Goal: Book appointment/travel/reservation

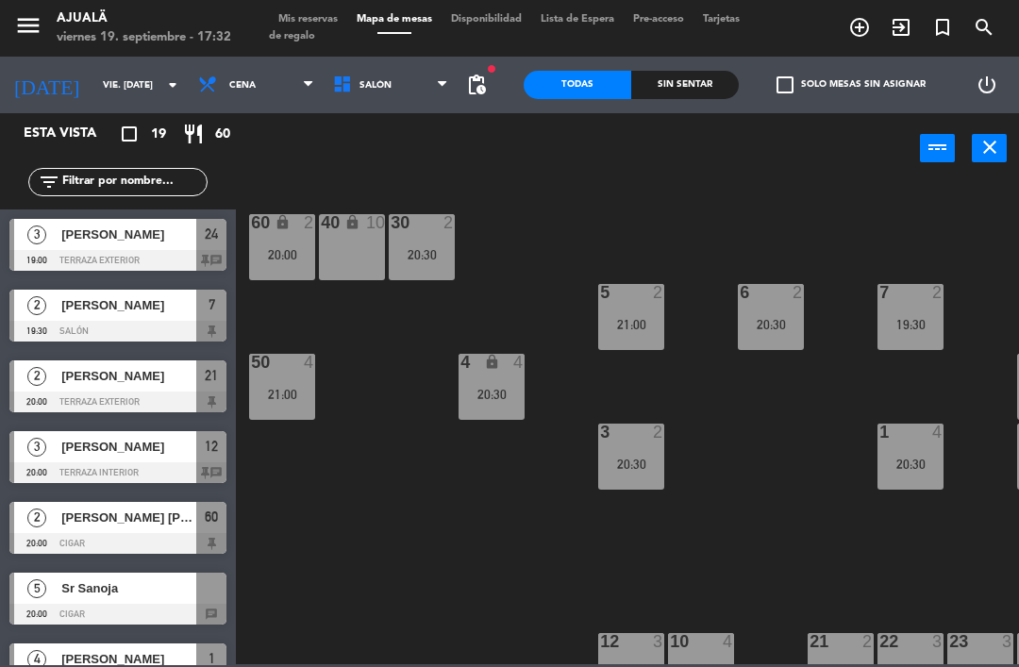
click at [102, 87] on input "vie. [DATE]" at bounding box center [157, 85] width 129 height 29
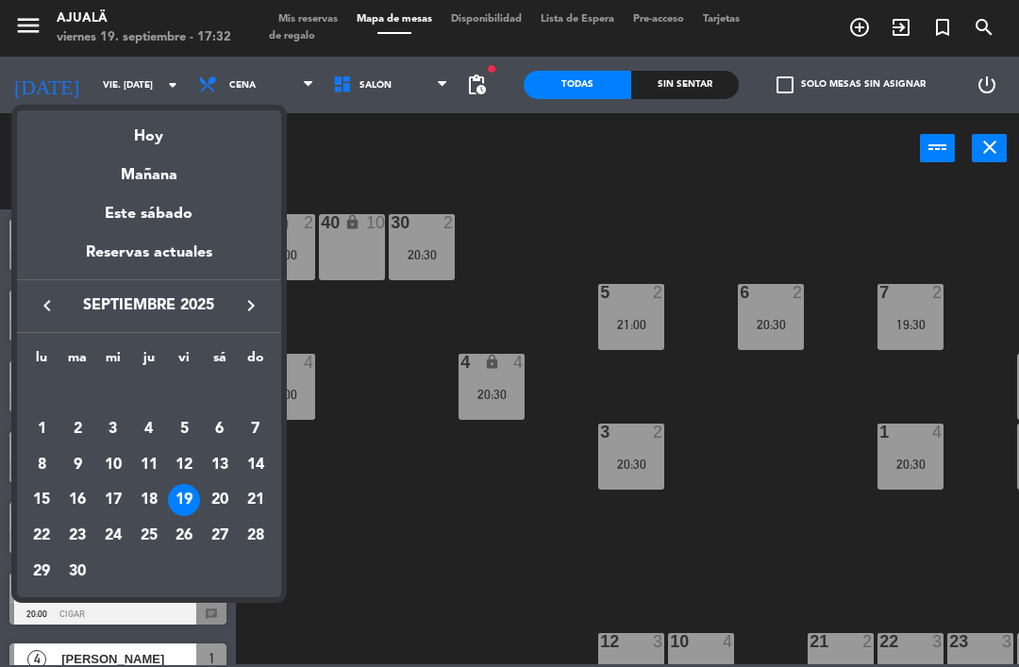
click at [175, 223] on div "Este sábado" at bounding box center [149, 214] width 264 height 53
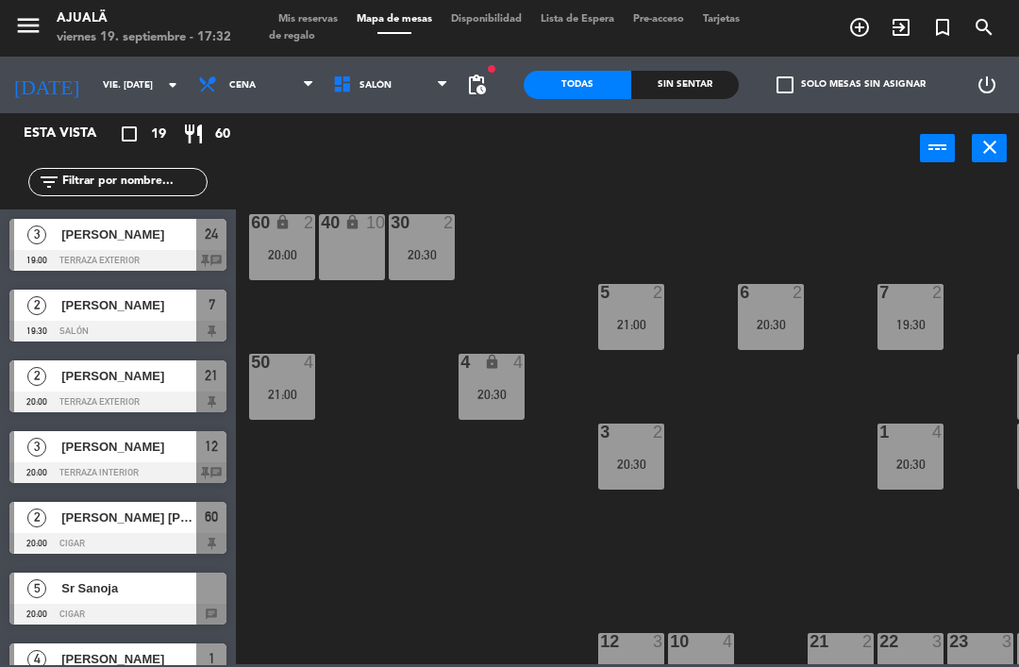
type input "sáb. [DATE]"
click at [229, 87] on span "Cena" at bounding box center [242, 85] width 26 height 10
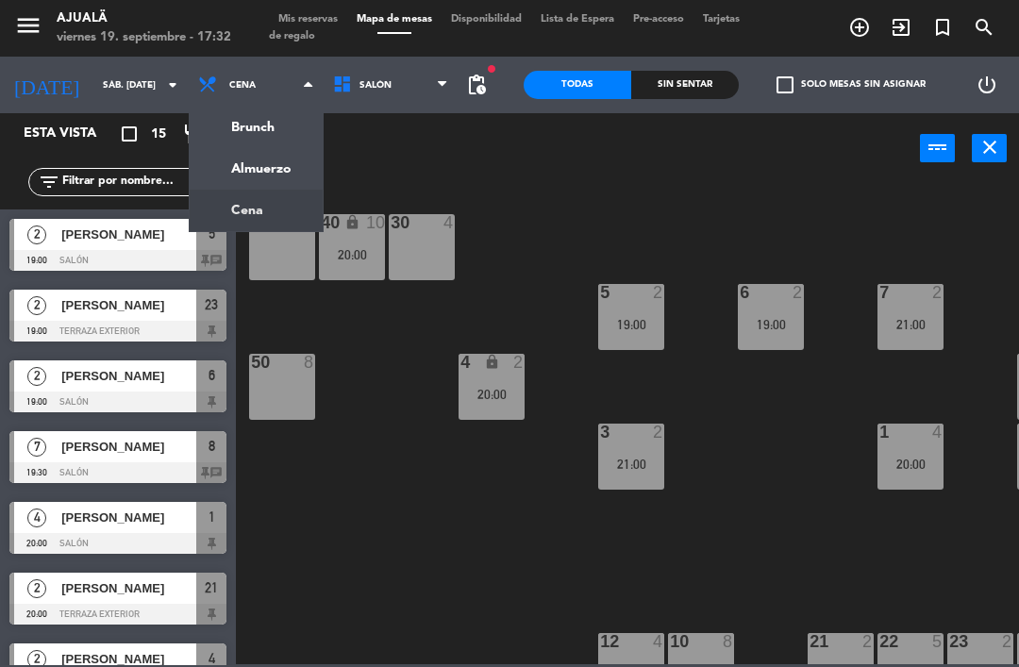
click at [254, 171] on ng-component "menu Ajualä viernes 19. septiembre - 17:32 Mis reservas Mapa de mesas Disponibi…" at bounding box center [509, 332] width 1019 height 664
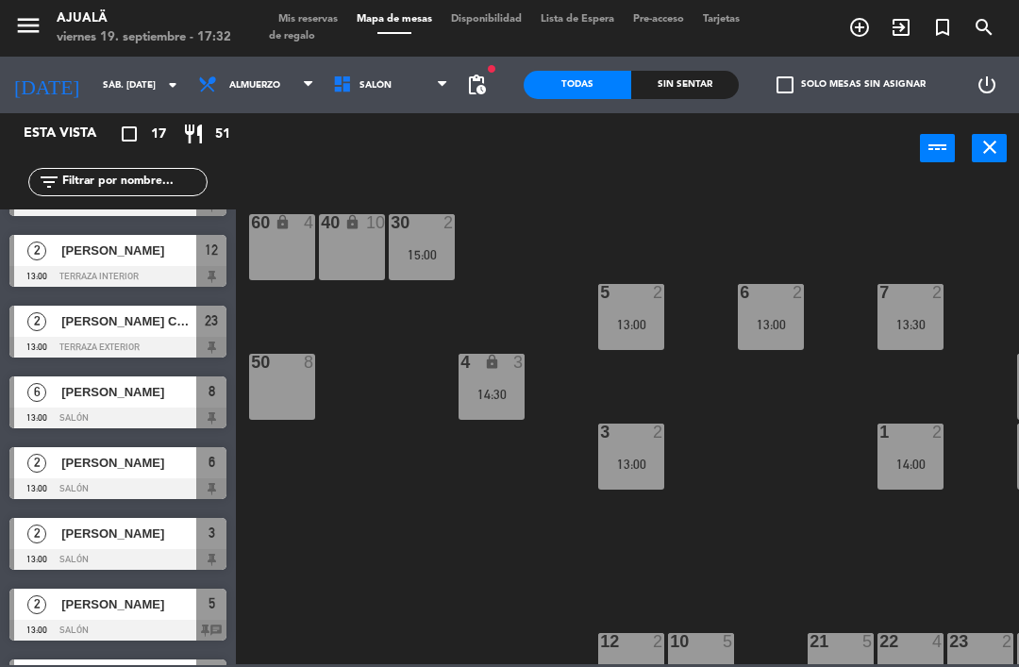
scroll to position [69, 0]
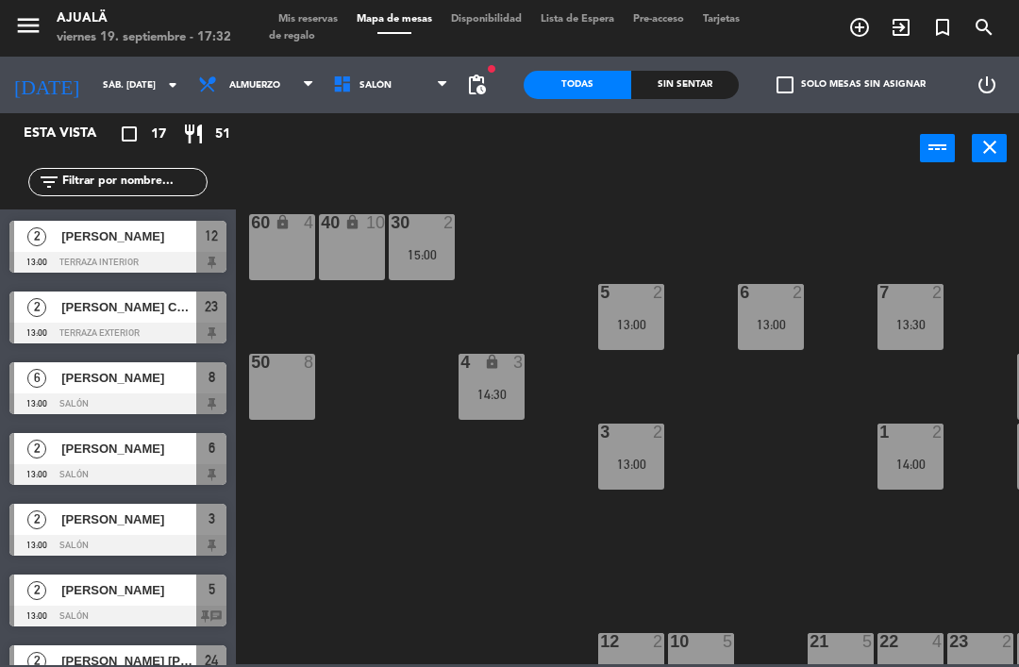
click at [121, 394] on div at bounding box center [117, 403] width 217 height 21
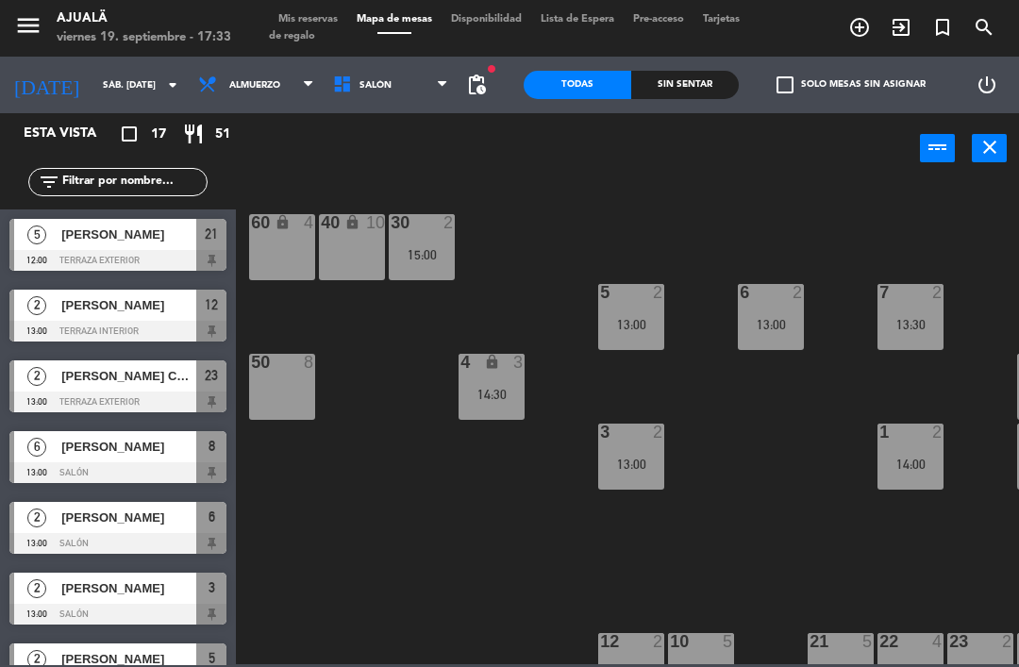
click at [116, 456] on span "[PERSON_NAME]" at bounding box center [128, 447] width 135 height 20
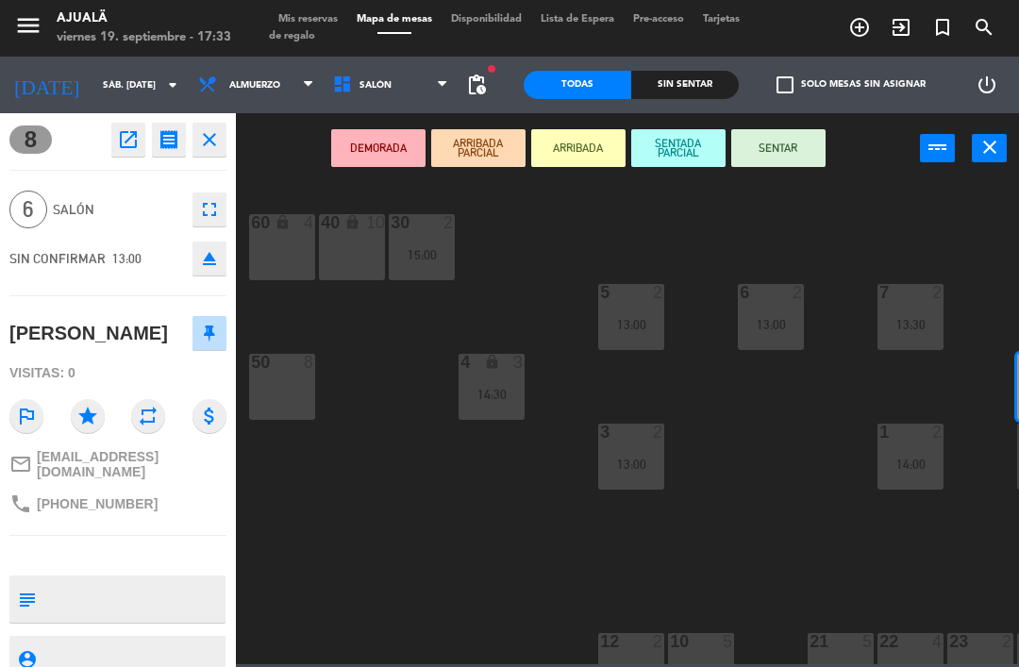
click at [96, 592] on textarea at bounding box center [133, 599] width 180 height 40
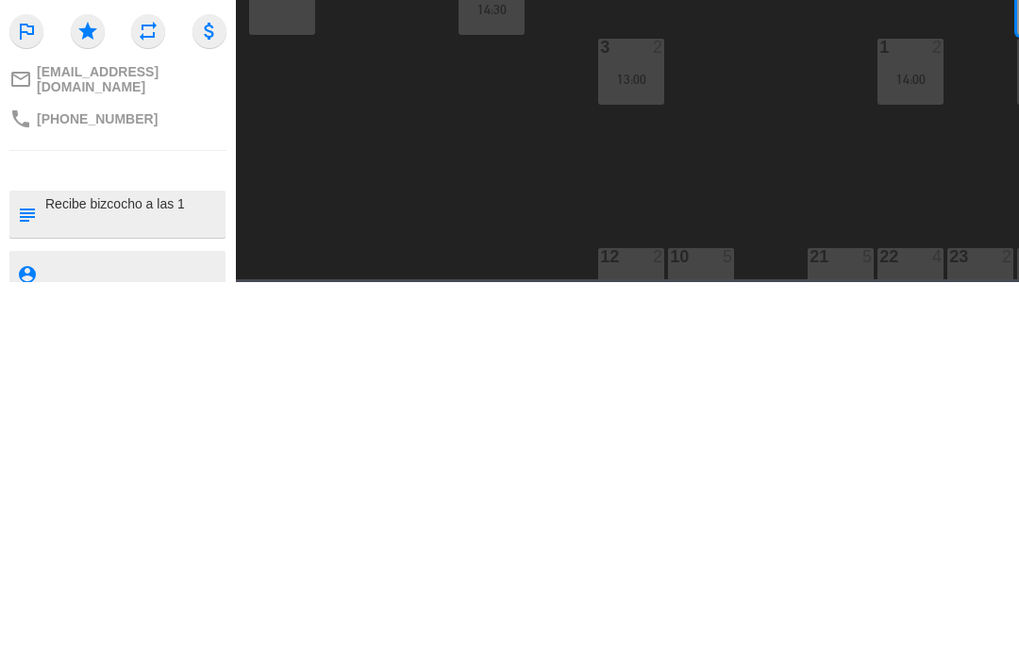
type textarea "Recibe bizcocho a las 12"
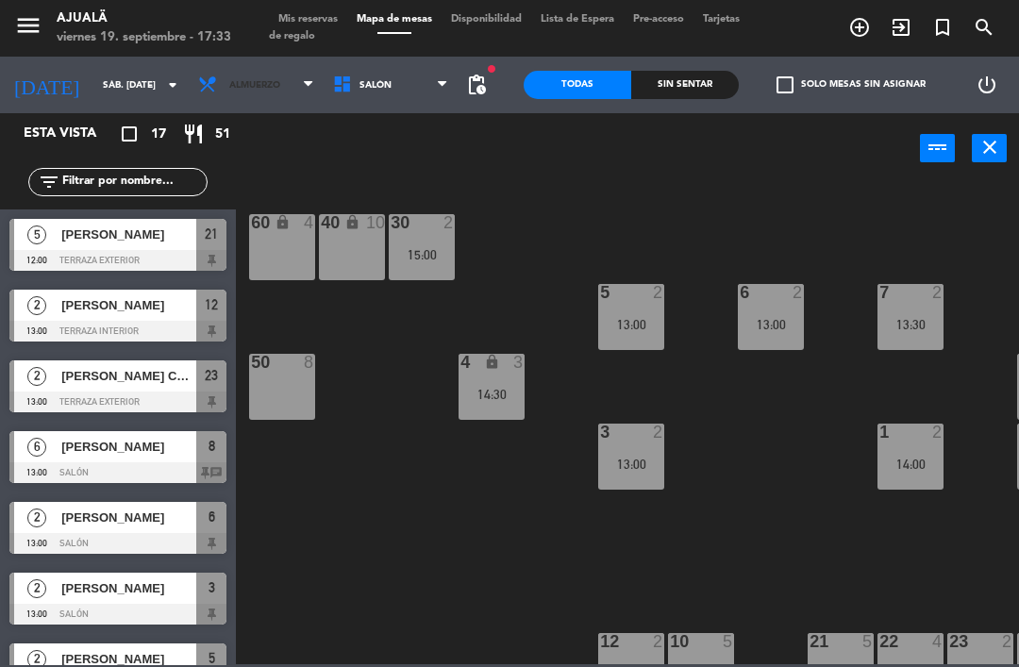
click at [237, 72] on span "Almuerzo" at bounding box center [256, 85] width 135 height 42
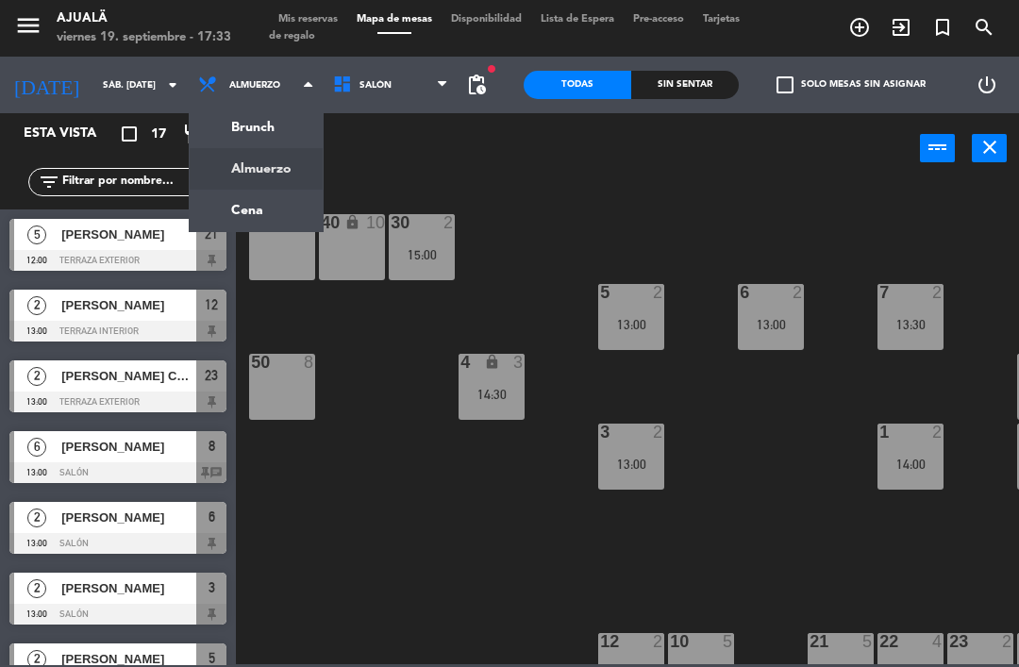
click at [242, 206] on ng-component "menu Ajualä viernes 19. septiembre - 17:33 Mis reservas Mapa de mesas Disponibi…" at bounding box center [509, 332] width 1019 height 664
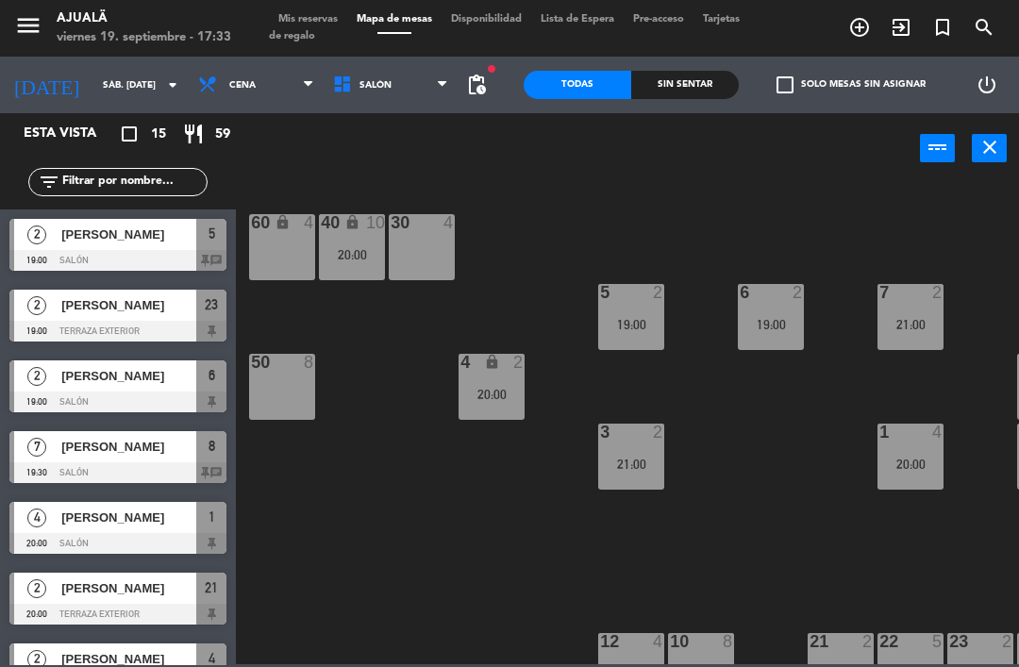
click at [96, 83] on input "sáb. [DATE]" at bounding box center [157, 85] width 129 height 29
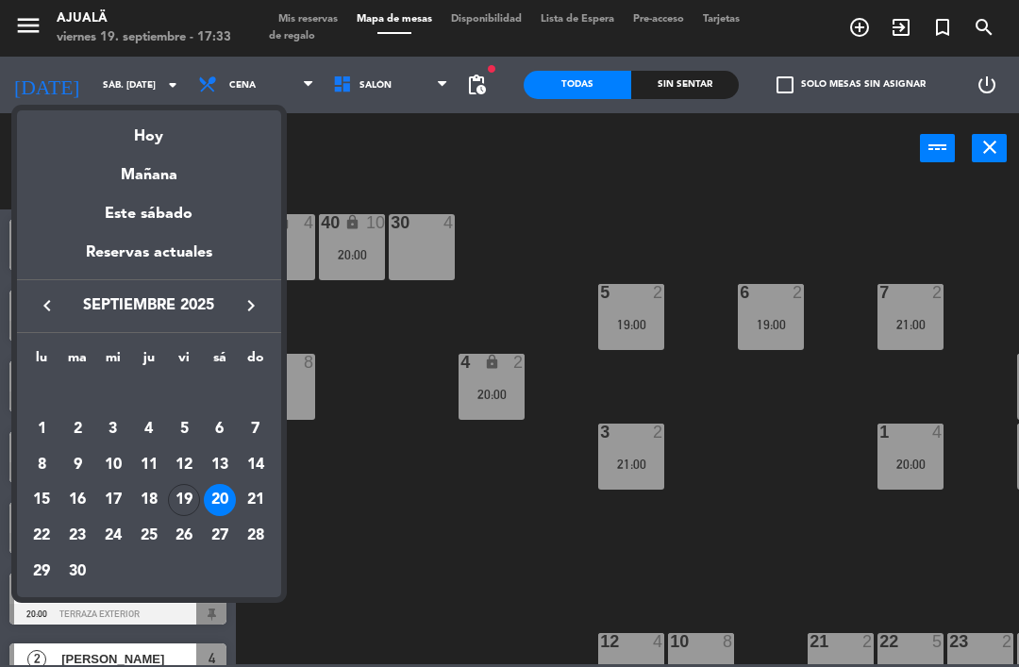
click at [161, 149] on div "Mañana" at bounding box center [149, 168] width 264 height 39
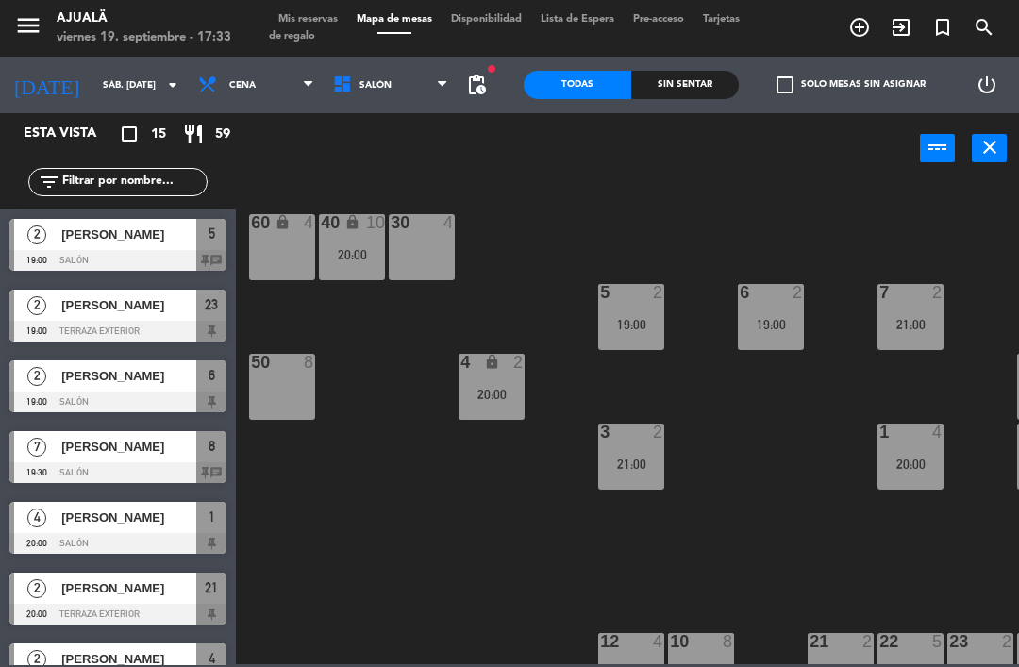
click at [100, 75] on input "sáb. [DATE]" at bounding box center [157, 85] width 129 height 29
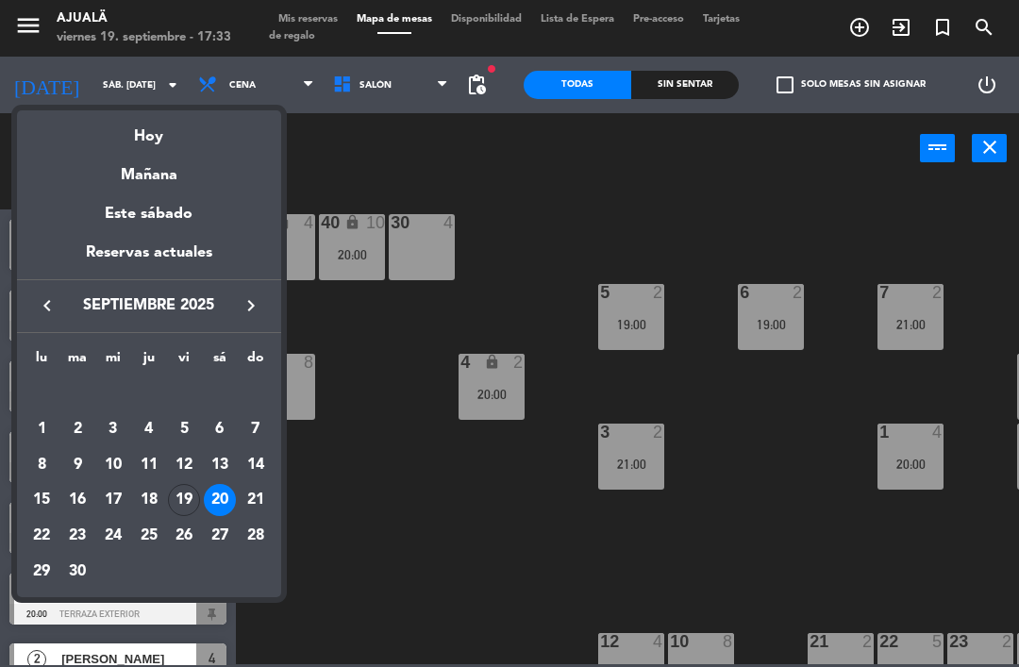
click at [181, 146] on div "Hoy" at bounding box center [149, 129] width 264 height 39
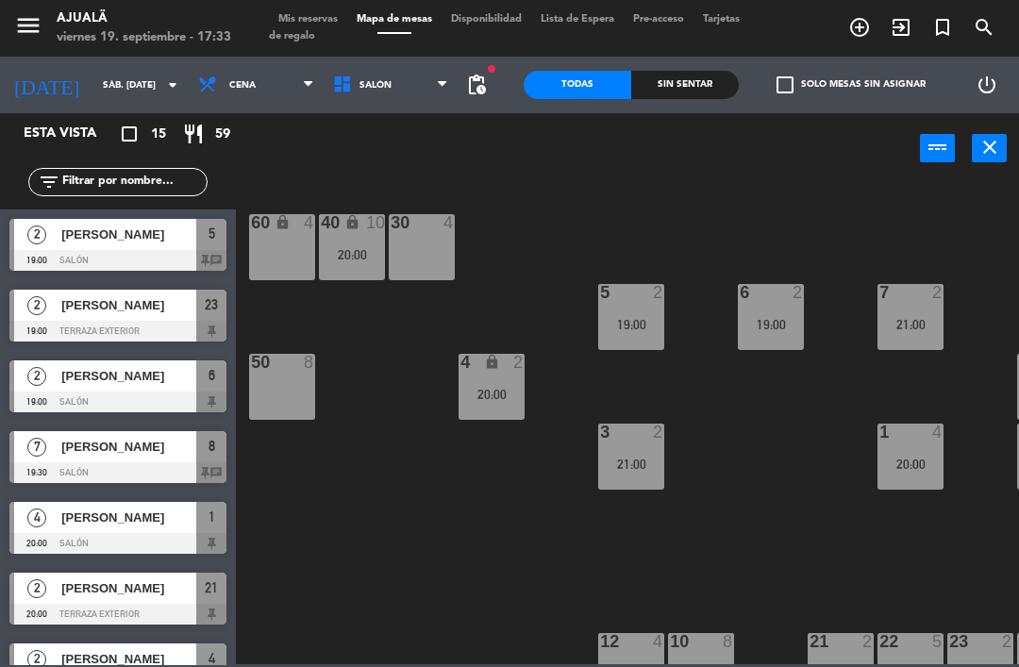
type input "vie. [DATE]"
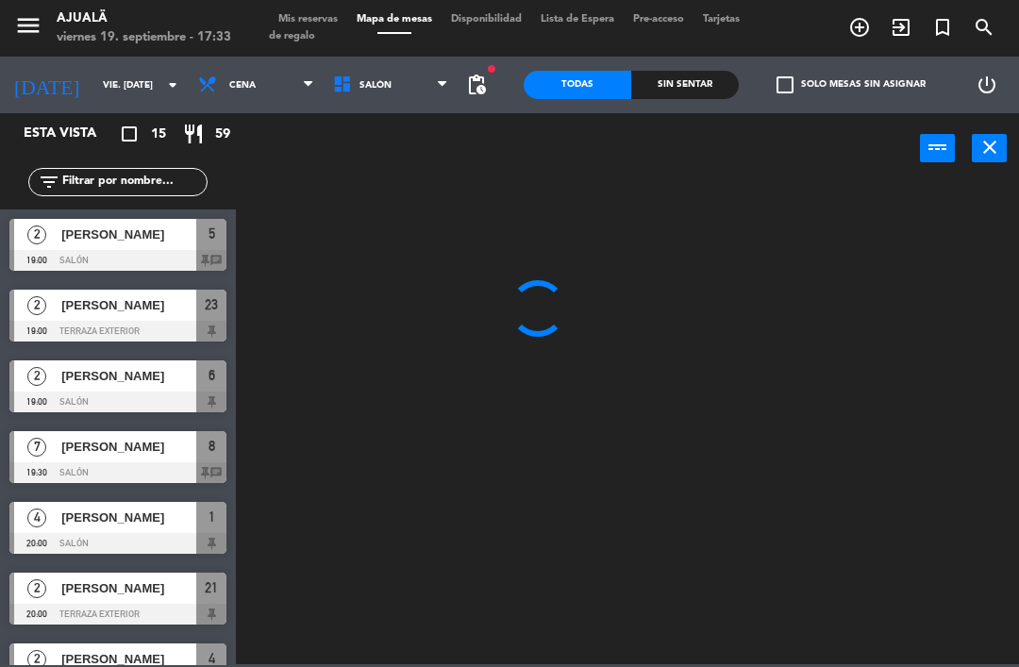
click at [229, 84] on span "Cena" at bounding box center [242, 85] width 26 height 10
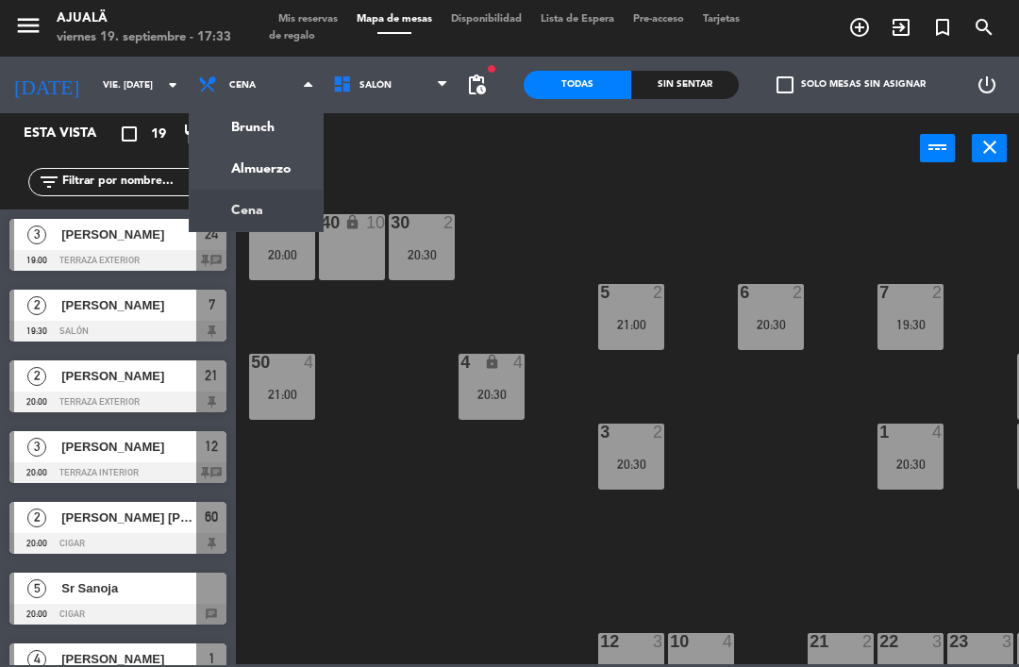
click at [422, 438] on div "30 2 20:30 40 lock 10 60 lock 2 20:00 5 2 21:00 6 2 20:30 7 2 19:30 4 lock 4 20…" at bounding box center [632, 422] width 773 height 483
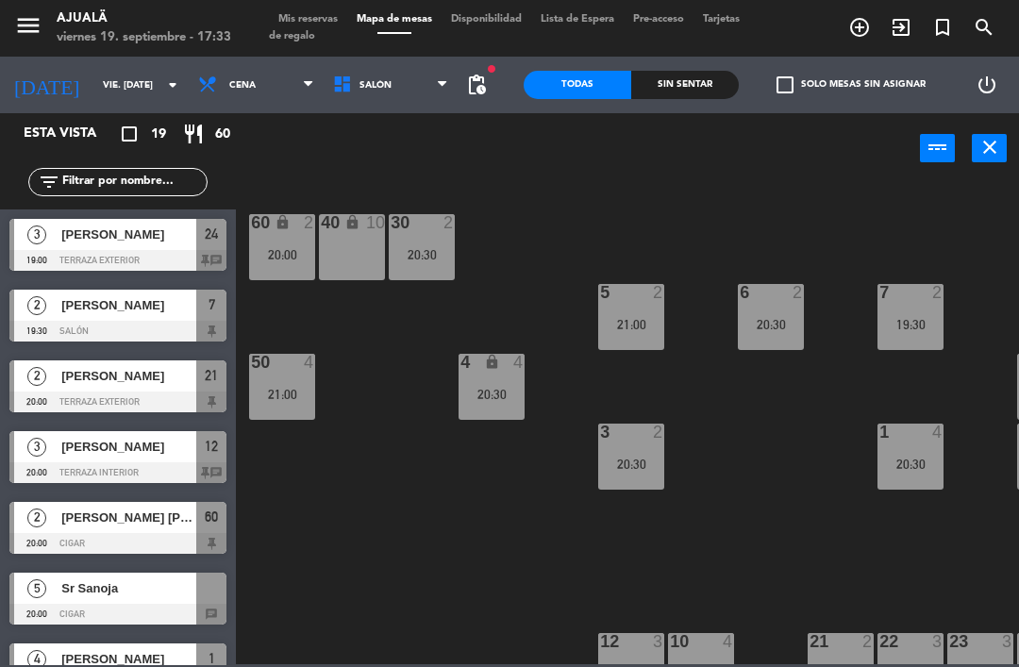
click at [432, 592] on div "30 2 20:30 40 lock 10 60 lock 2 20:00 5 2 21:00 6 2 20:30 7 2 19:30 4 lock 4 20…" at bounding box center [632, 422] width 773 height 483
click at [229, 86] on span "Cena" at bounding box center [242, 85] width 26 height 10
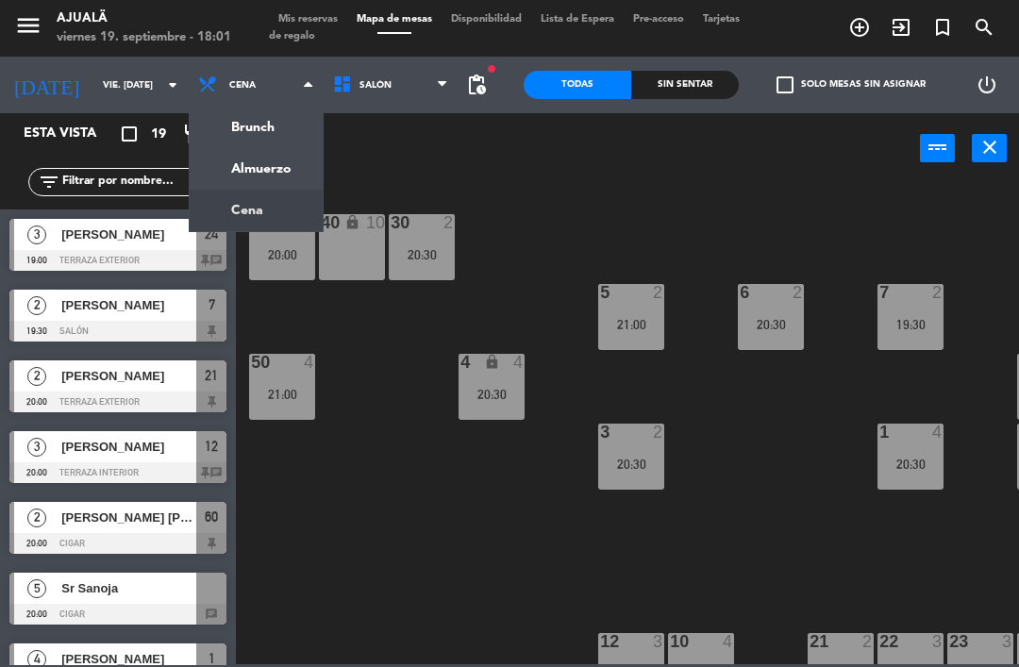
click at [252, 170] on ng-component "menu Ajualä viernes 19. septiembre - 18:01 Mis reservas Mapa de mesas Disponibi…" at bounding box center [509, 332] width 1019 height 664
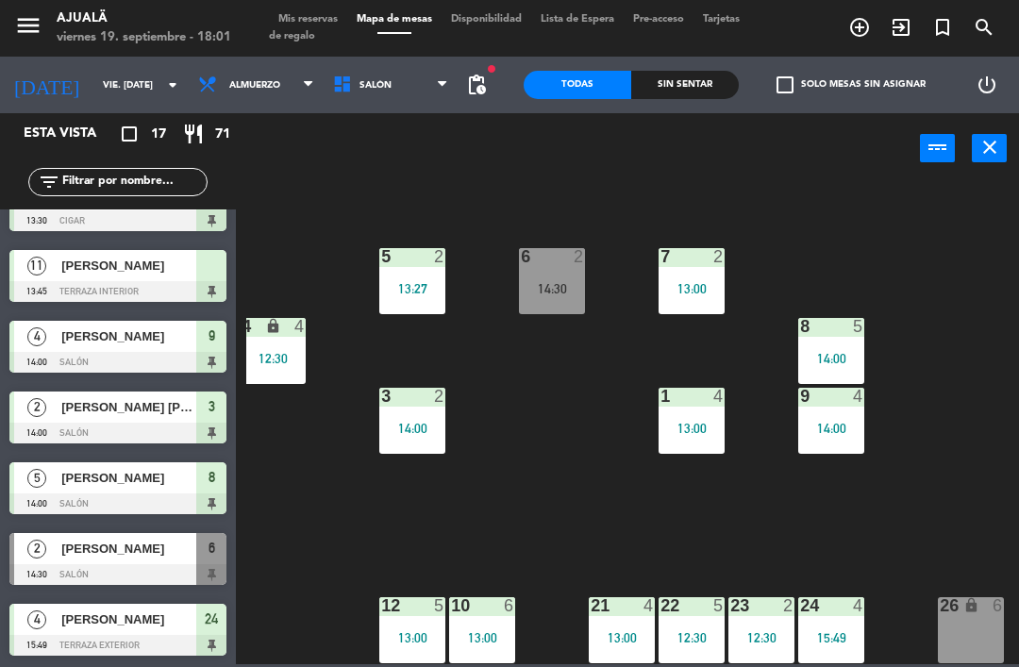
scroll to position [36, 219]
click at [982, 623] on div "26 lock 6" at bounding box center [971, 630] width 66 height 66
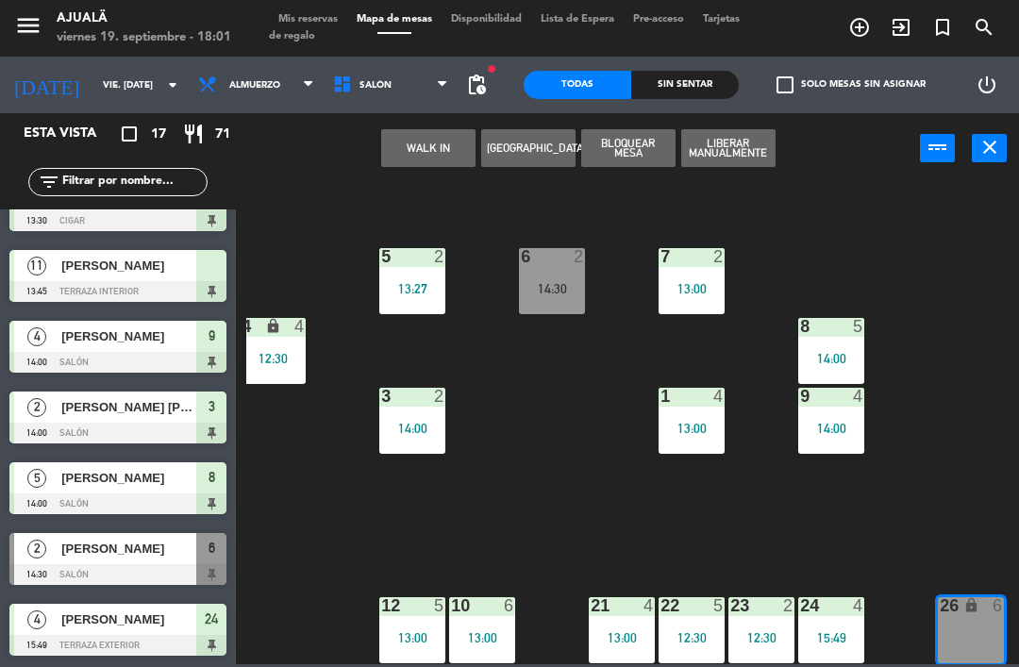
click at [427, 150] on button "WALK IN" at bounding box center [428, 148] width 94 height 38
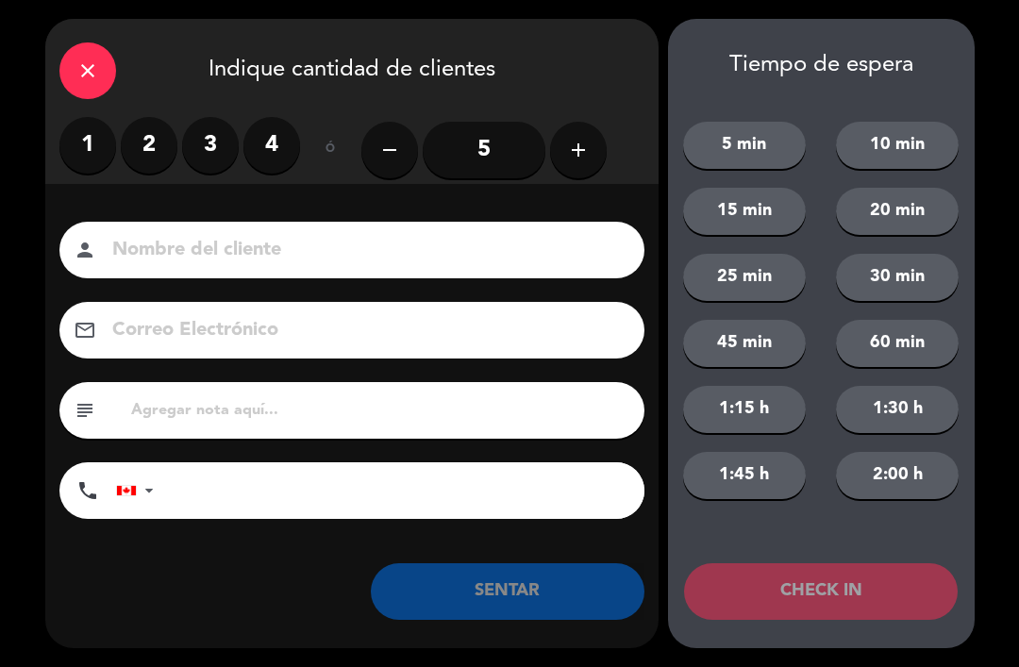
click at [143, 165] on label "2" at bounding box center [149, 145] width 57 height 57
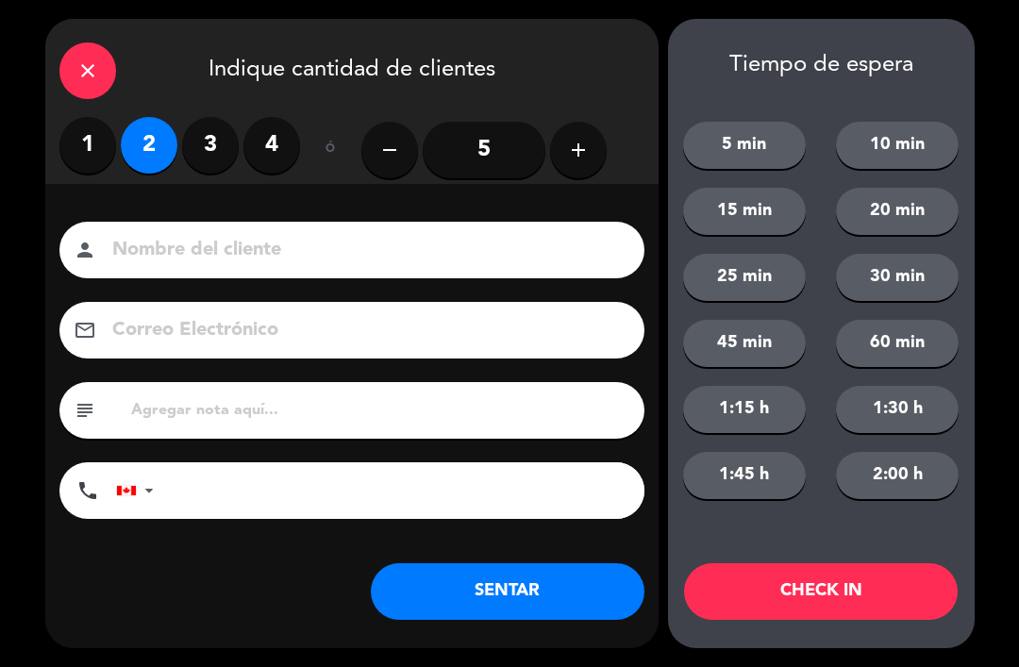
click at [573, 590] on button "SENTAR" at bounding box center [508, 591] width 274 height 57
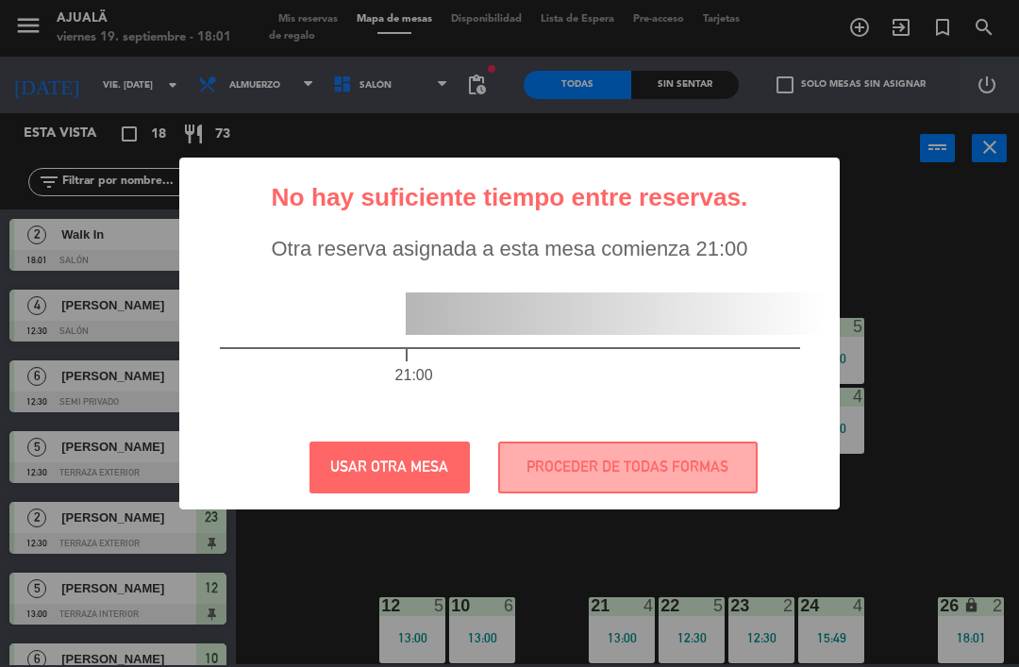
scroll to position [0, 0]
click at [652, 467] on button "PROCEDER DE TODAS FORMAS" at bounding box center [627, 468] width 259 height 52
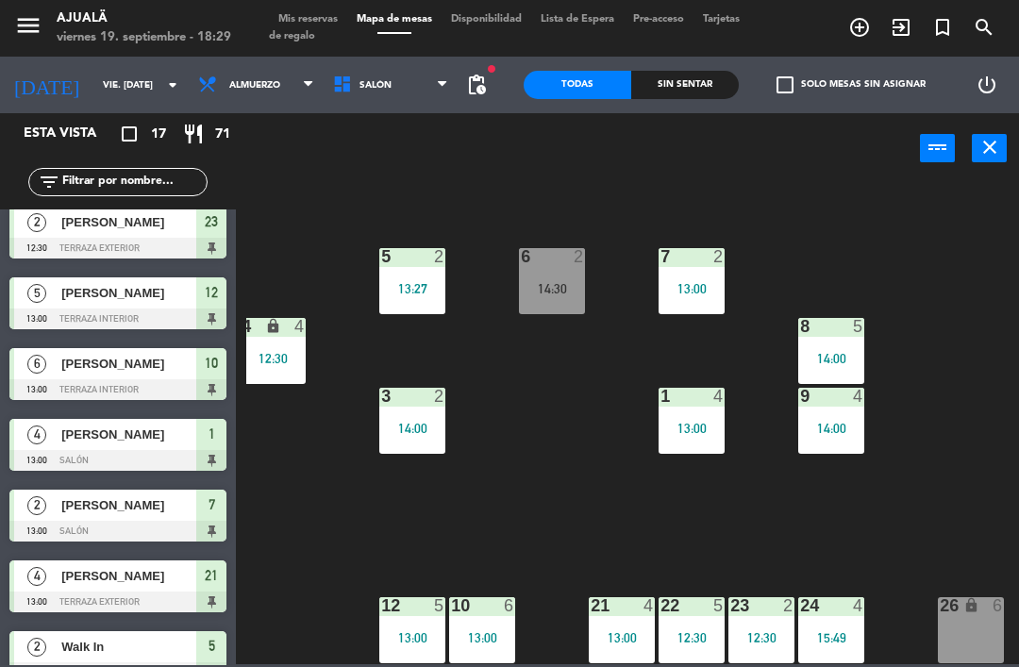
scroll to position [36, 219]
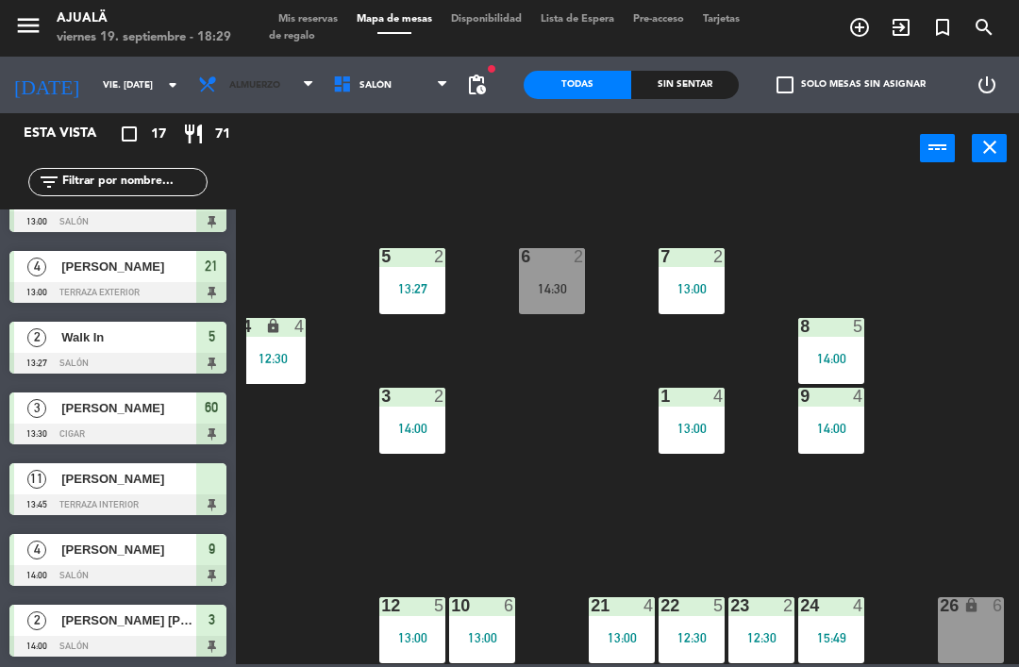
click at [209, 103] on span "Almuerzo" at bounding box center [256, 85] width 135 height 42
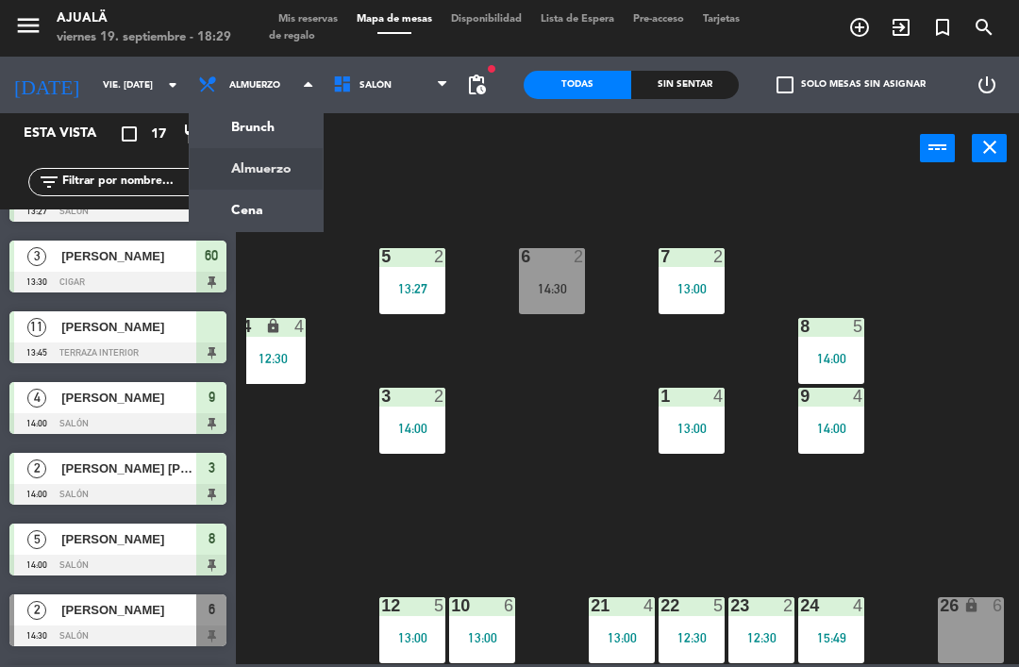
click at [221, 220] on ng-component "menu Ajualä viernes 19. septiembre - 18:29 Mis reservas Mapa de mesas Disponibi…" at bounding box center [509, 332] width 1019 height 664
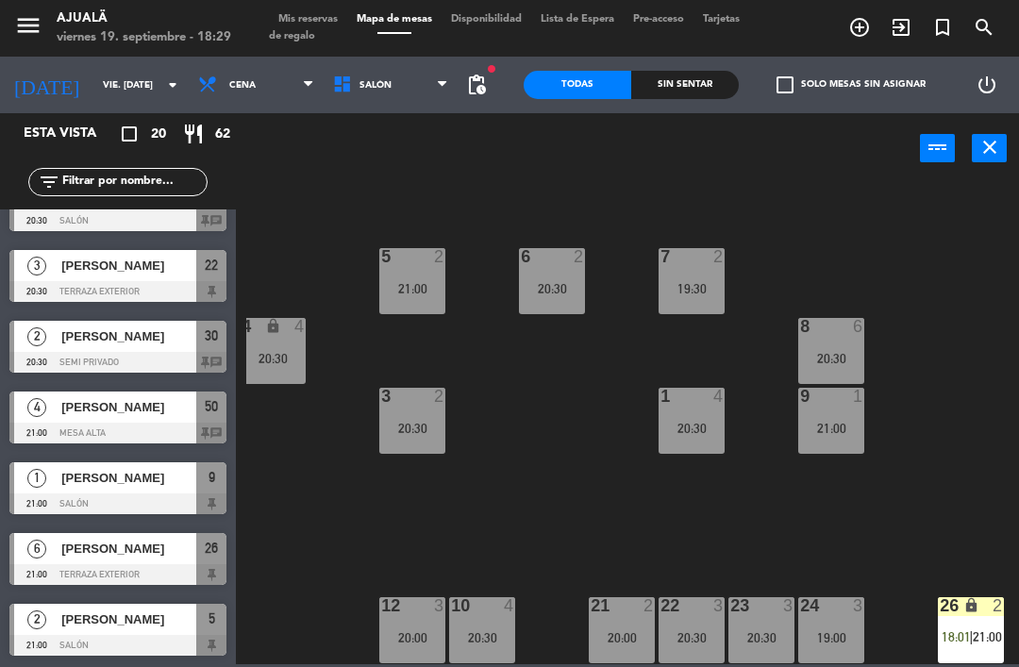
click at [979, 624] on div "26 lock 2 18:01 | 21:00" at bounding box center [971, 630] width 66 height 66
click at [838, 524] on div "30 2 20:30 40 lock 10 60 lock 2 20:00 5 2 21:00 6 2 20:30 7 2 19:30 4 lock 4 20…" at bounding box center [632, 422] width 773 height 483
